Goal: Task Accomplishment & Management: Manage account settings

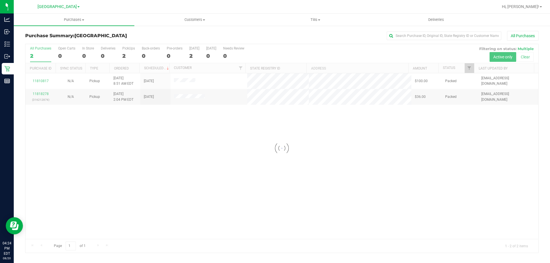
click at [139, 192] on div at bounding box center [282, 148] width 513 height 209
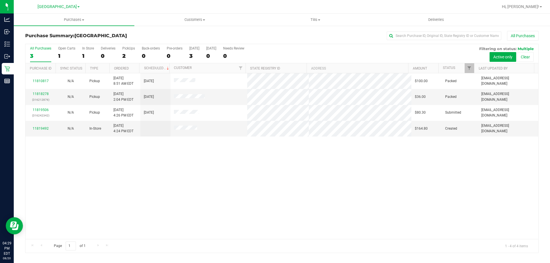
click at [327, 167] on div "11810817 N/A Pickup [DATE] 8:51 AM EDT 8/20/2025 $100.00 Packed [EMAIL_ADDRESS]…" at bounding box center [282, 156] width 513 height 166
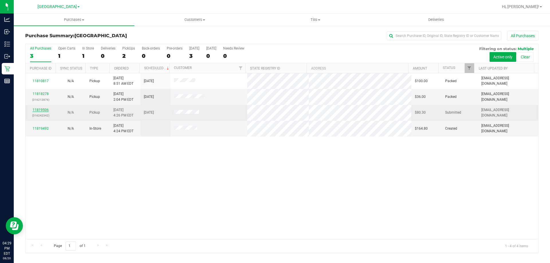
click at [38, 111] on link "11819506" at bounding box center [41, 110] width 16 height 4
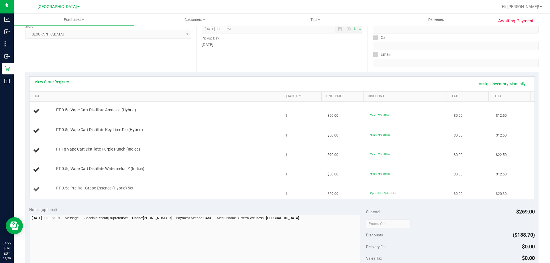
click at [319, 185] on td "1" at bounding box center [303, 189] width 42 height 19
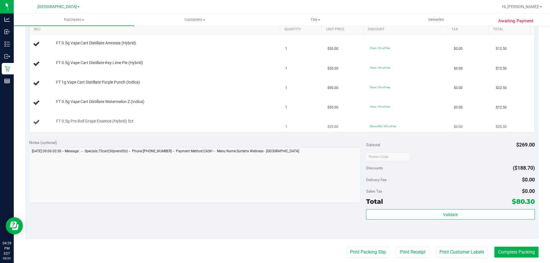
scroll to position [149, 0]
click at [362, 255] on button "Print Packing Slip" at bounding box center [368, 252] width 43 height 11
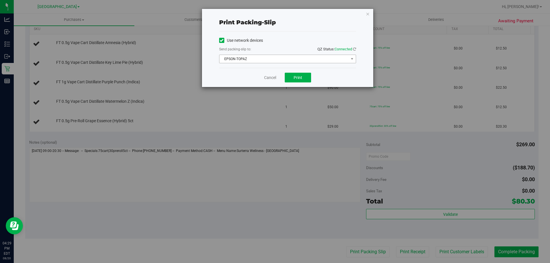
click at [257, 61] on span "EPSON-TOPAZ" at bounding box center [284, 59] width 129 height 8
click at [290, 44] on div "Use network devices" at bounding box center [287, 40] width 137 height 9
click at [298, 79] on span "Print" at bounding box center [298, 77] width 9 height 5
click at [272, 77] on link "Cancel" at bounding box center [270, 78] width 12 height 6
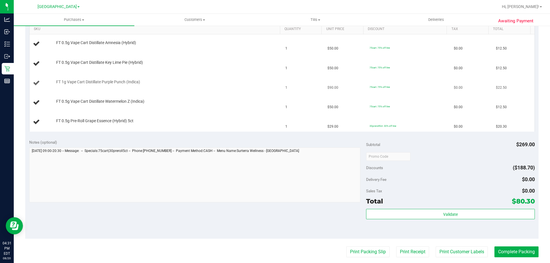
click at [266, 89] on td "FT 1g Vape Cart Distillate Purple Punch (Indica)" at bounding box center [156, 83] width 253 height 19
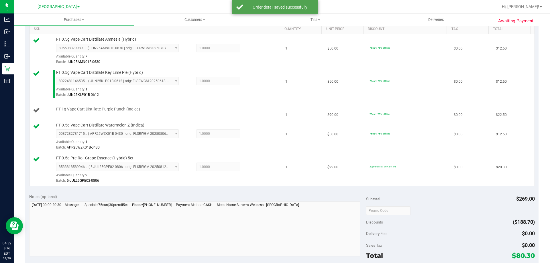
click at [242, 111] on div "FT 1g Vape Cart Distillate Purple Punch (Indica)" at bounding box center [165, 110] width 224 height 6
click at [248, 108] on div "FT 1g Vape Cart Distillate Purple Punch (Indica)" at bounding box center [165, 110] width 224 height 6
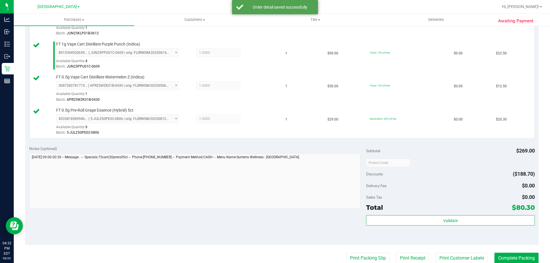
scroll to position [213, 0]
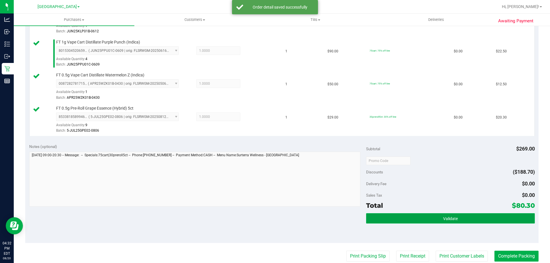
click at [411, 215] on button "Validate" at bounding box center [450, 219] width 169 height 10
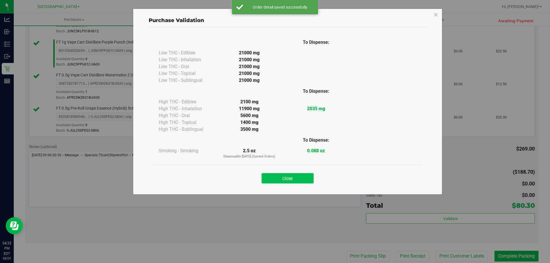
click at [300, 182] on button "Close" at bounding box center [288, 178] width 52 height 10
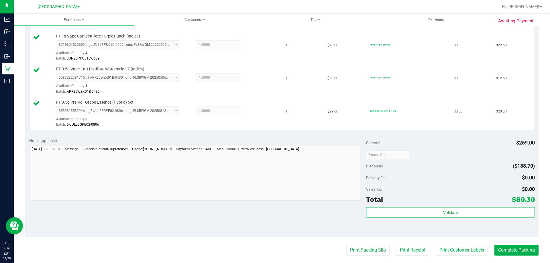
scroll to position [227, 0]
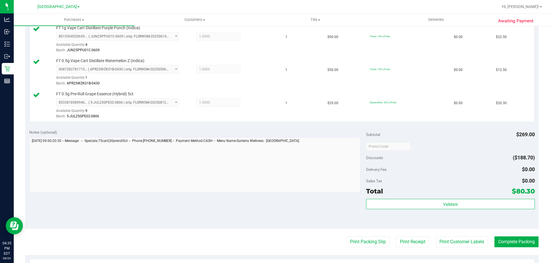
click at [517, 232] on purchase-details "Back Edit Purchase Cancel Purchase View Profile # 11819506 BioTrack ID: - Submi…" at bounding box center [282, 83] width 514 height 559
click at [511, 238] on button "Complete Packing" at bounding box center [517, 242] width 44 height 11
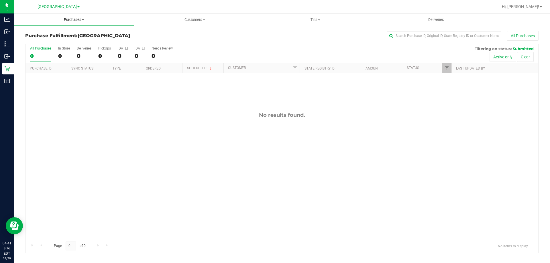
click at [79, 17] on span "Purchases" at bounding box center [74, 19] width 121 height 5
click at [58, 42] on li "Fulfillment" at bounding box center [74, 41] width 121 height 7
click at [70, 17] on span "Purchases" at bounding box center [74, 19] width 121 height 5
click at [59, 43] on li "Fulfillment" at bounding box center [74, 41] width 121 height 7
drag, startPoint x: 66, startPoint y: 22, endPoint x: 50, endPoint y: 34, distance: 20.2
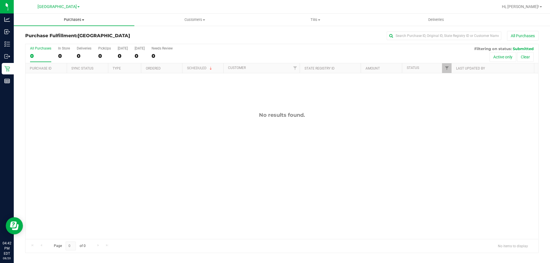
click at [67, 21] on span "Purchases" at bounding box center [74, 19] width 121 height 5
click at [42, 43] on span "Fulfillment" at bounding box center [32, 41] width 36 height 5
click at [75, 21] on span "Purchases" at bounding box center [74, 19] width 121 height 5
click at [58, 42] on li "Fulfillment" at bounding box center [74, 41] width 121 height 7
click at [78, 23] on uib-tab-heading "Purchases Summary of purchases Fulfillment All purchases" at bounding box center [74, 20] width 121 height 12
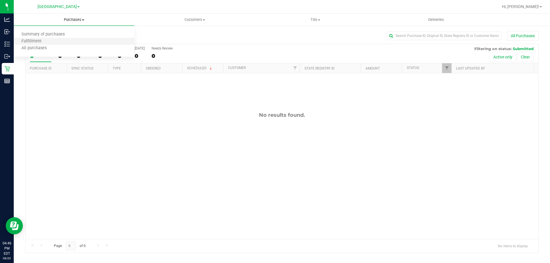
click at [73, 41] on li "Fulfillment" at bounding box center [74, 41] width 121 height 7
click at [532, 2] on div "Hi, [PERSON_NAME]!" at bounding box center [522, 7] width 45 height 10
click at [536, 7] on span "Hi, [PERSON_NAME]!" at bounding box center [520, 6] width 37 height 5
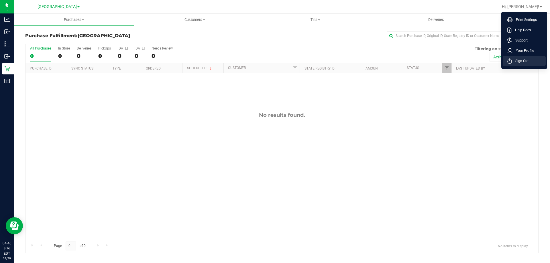
click at [530, 60] on li "Sign Out" at bounding box center [524, 61] width 43 height 10
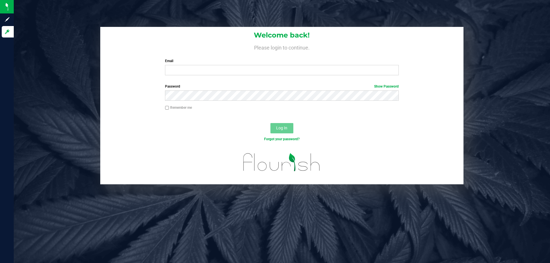
click at [265, 78] on div "Welcome back! Please login to continue. Email Required Please format your email…" at bounding box center [282, 53] width 364 height 53
click at [262, 74] on input "Email" at bounding box center [282, 70] width 234 height 10
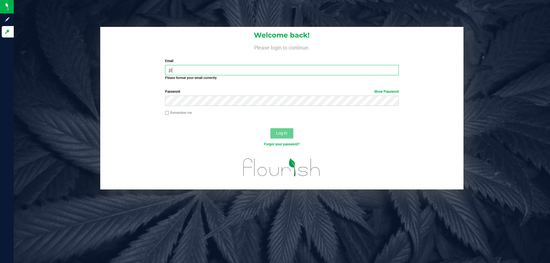
type input "p"
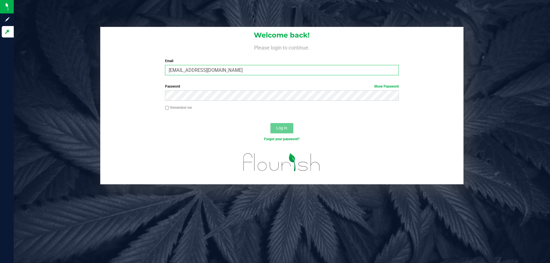
type input "[EMAIL_ADDRESS][DOMAIN_NAME]"
click at [271, 123] on button "Log In" at bounding box center [282, 128] width 23 height 10
